Goal: Transaction & Acquisition: Book appointment/travel/reservation

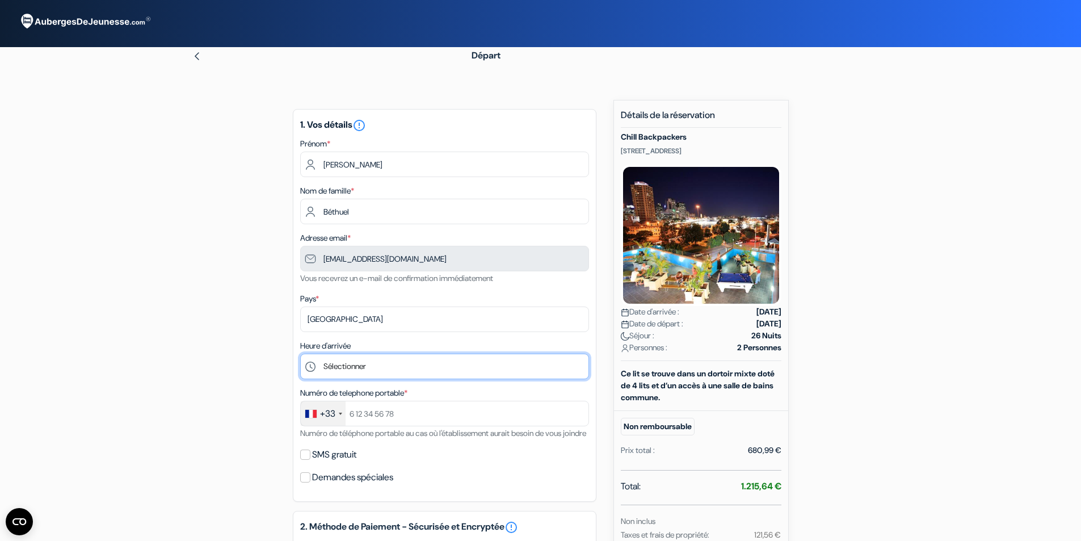
click at [430, 365] on select "Sélectionner 15:00 16:00 17:00 18:00 19:00 20:00 21:00 22:00" at bounding box center [444, 367] width 289 height 26
click at [242, 360] on div "add_box Chill Backpackers [STREET_ADDRESS] Détails de l'établissement X Chill B…" at bounding box center [540, 517] width 749 height 834
click at [367, 365] on select "Sélectionner 15:00 16:00 17:00 18:00 19:00 20:00 21:00 22:00" at bounding box center [444, 367] width 289 height 26
click at [300, 354] on select "Sélectionner 15:00 16:00 17:00 18:00 19:00 20:00 21:00 22:00" at bounding box center [444, 367] width 289 height 26
click at [362, 371] on select "Sélectionner 15:00 16:00 17:00 18:00 19:00 20:00 21:00 22:00" at bounding box center [444, 367] width 289 height 26
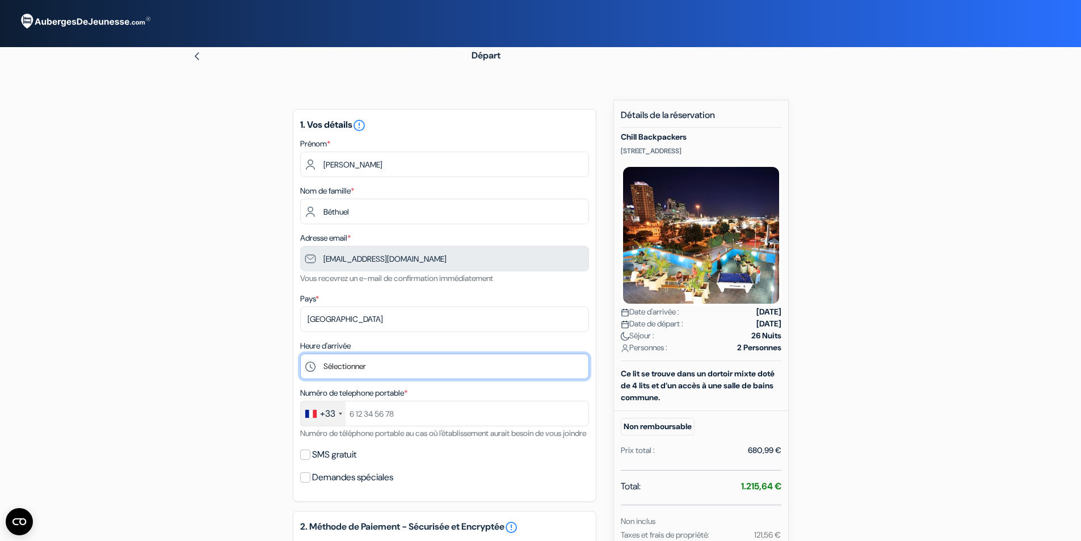
select select "15"
click at [300, 354] on select "Sélectionner 15:00 16:00 17:00 18:00 19:00 20:00 21:00 22:00" at bounding box center [444, 367] width 289 height 26
click at [472, 336] on div "1. Vos détails error_outline Prénom * [PERSON_NAME] Nom de famille * [PERSON_NA…" at bounding box center [445, 305] width 304 height 393
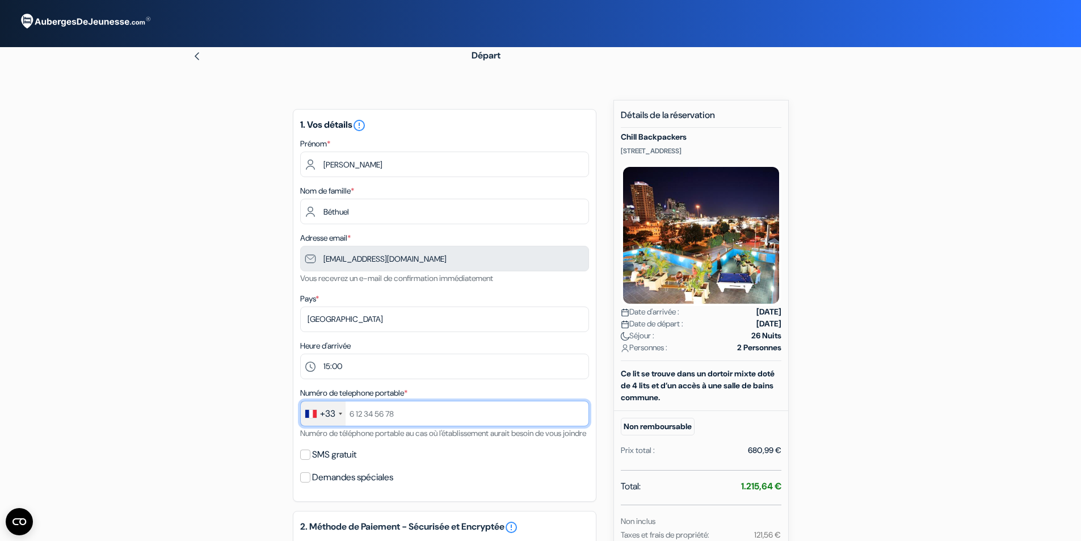
click at [387, 414] on input "text" at bounding box center [444, 414] width 289 height 26
type input "[PHONE_NUMBER]"
click at [305, 460] on input "SMS gratuit" at bounding box center [305, 455] width 10 height 10
checkbox input "true"
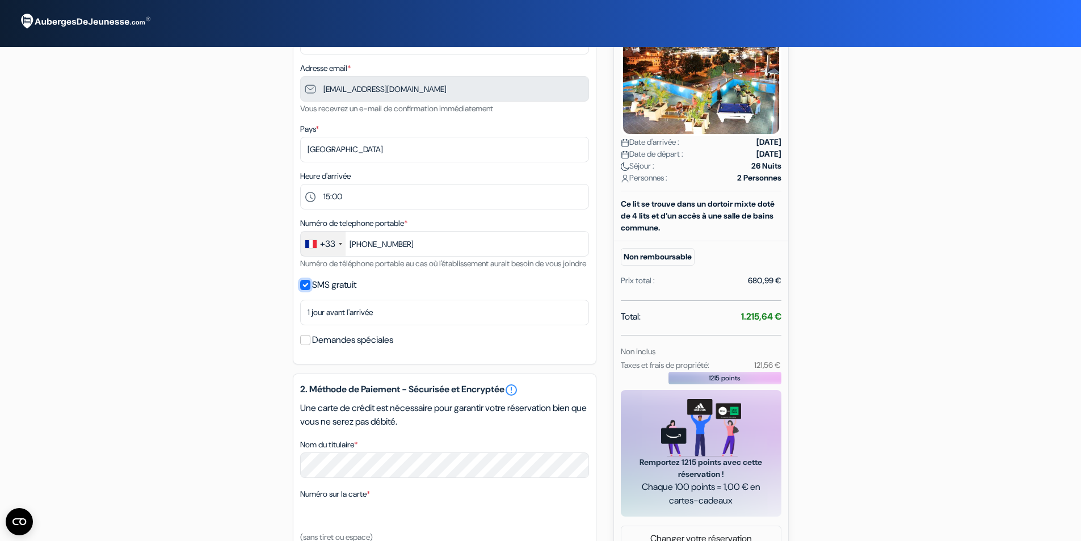
scroll to position [170, 0]
click at [309, 345] on input "Demandes spéciales" at bounding box center [305, 339] width 10 height 10
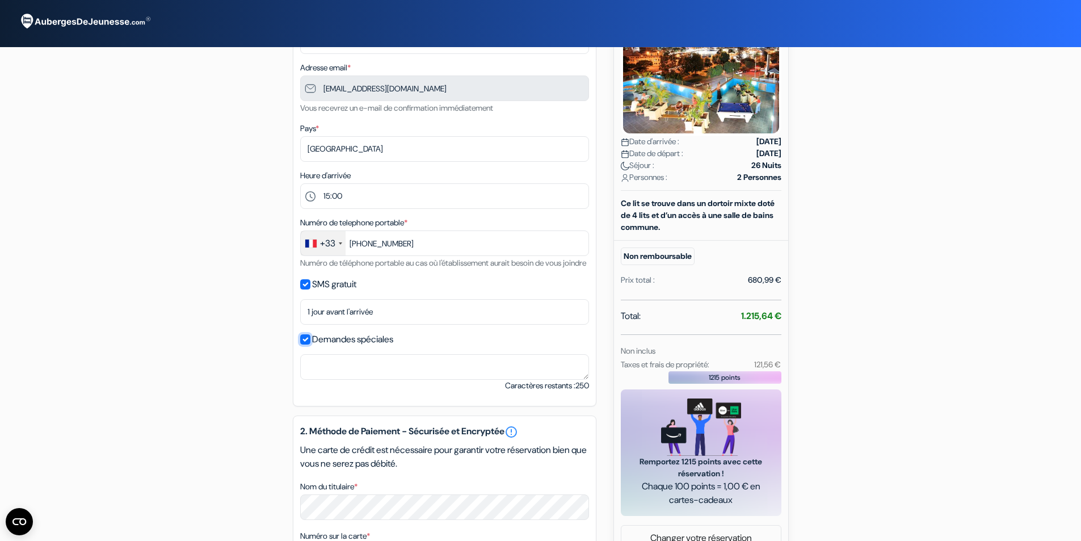
click at [306, 345] on input "Demandes spéciales" at bounding box center [305, 339] width 10 height 10
checkbox input "false"
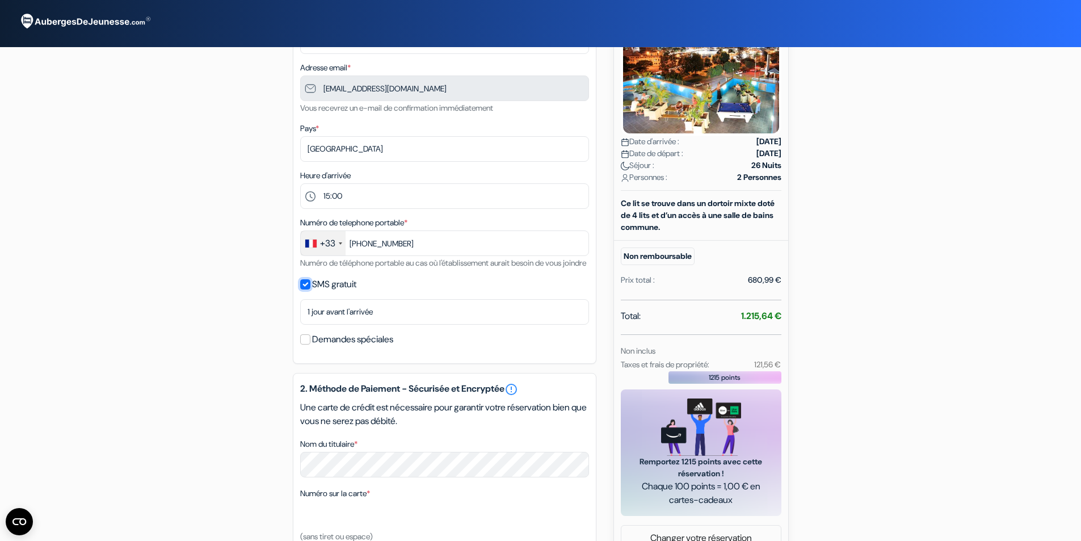
click at [303, 289] on input "SMS gratuit" at bounding box center [305, 284] width 10 height 10
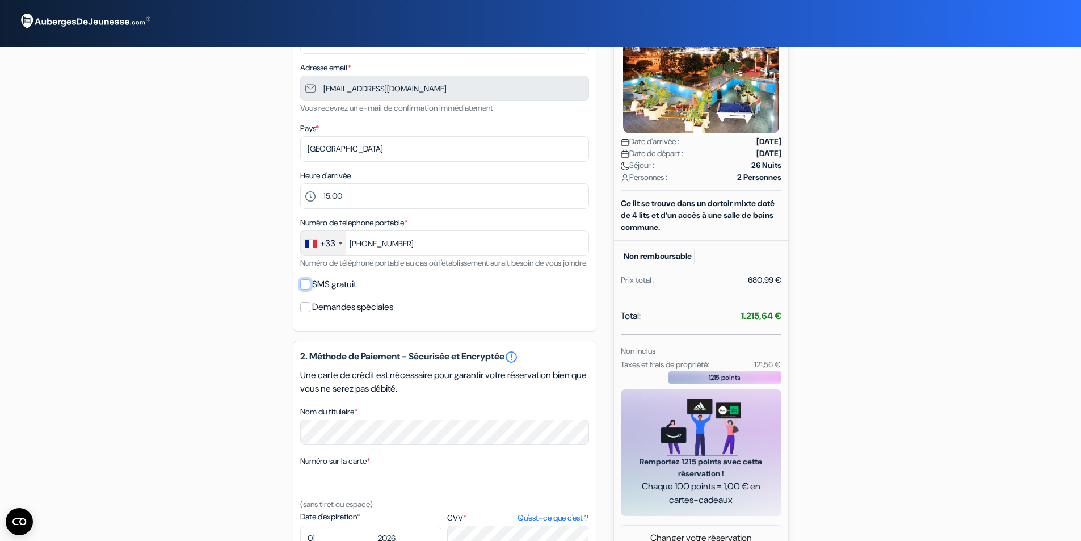
click at [303, 289] on input "SMS gratuit" at bounding box center [305, 284] width 10 height 10
checkbox input "true"
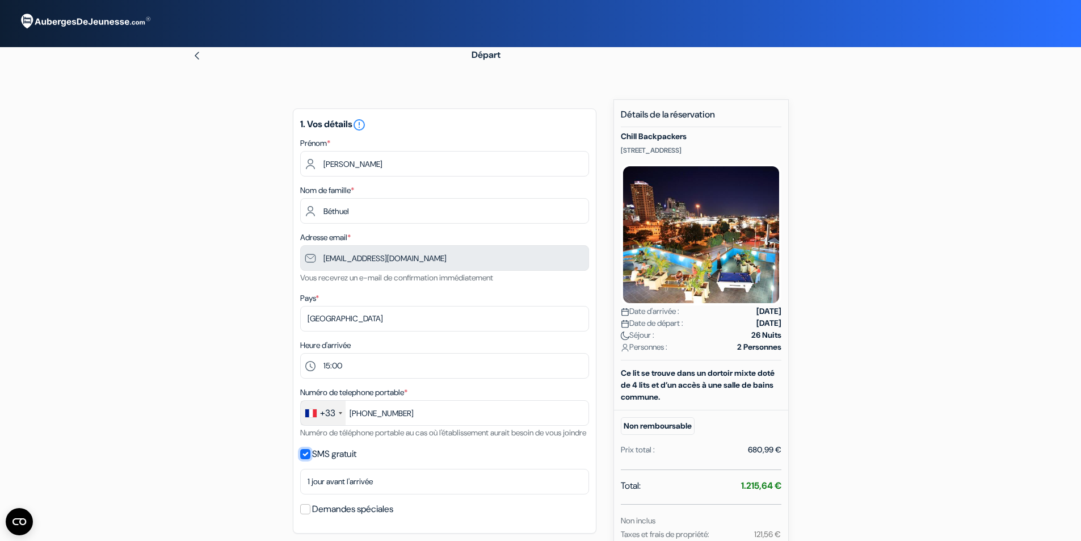
scroll to position [0, 0]
click at [868, 158] on div "add_box Chill Backpackers [STREET_ADDRESS] Détails de l'établissement X Chill B…" at bounding box center [540, 533] width 749 height 866
